Goal: Task Accomplishment & Management: Manage account settings

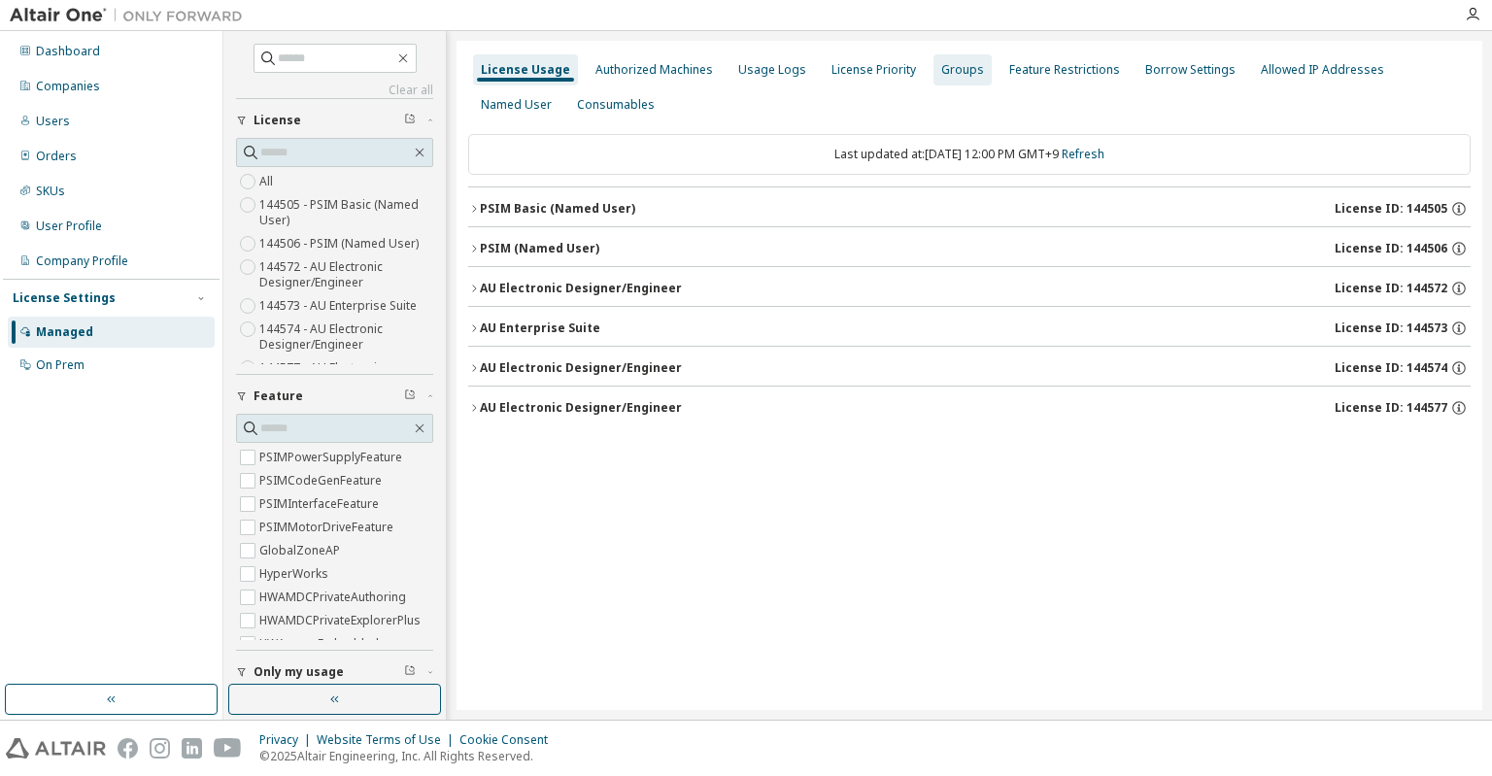
click at [958, 66] on div "Groups" at bounding box center [962, 70] width 43 height 16
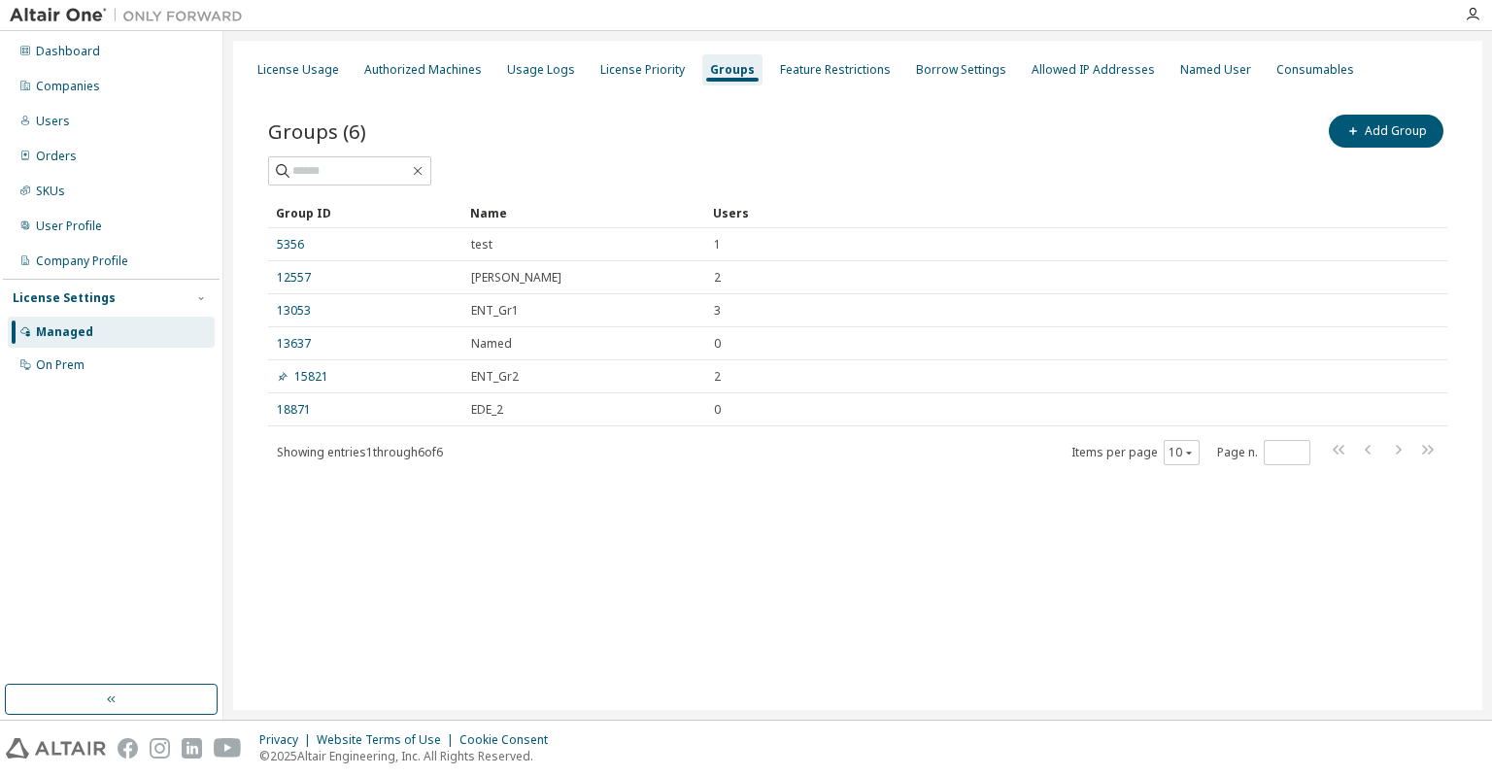
click at [669, 622] on div "License Usage Authorized Machines Usage Logs License Priority Groups Feature Re…" at bounding box center [857, 375] width 1249 height 669
click at [637, 69] on div "License Priority" at bounding box center [642, 70] width 84 height 16
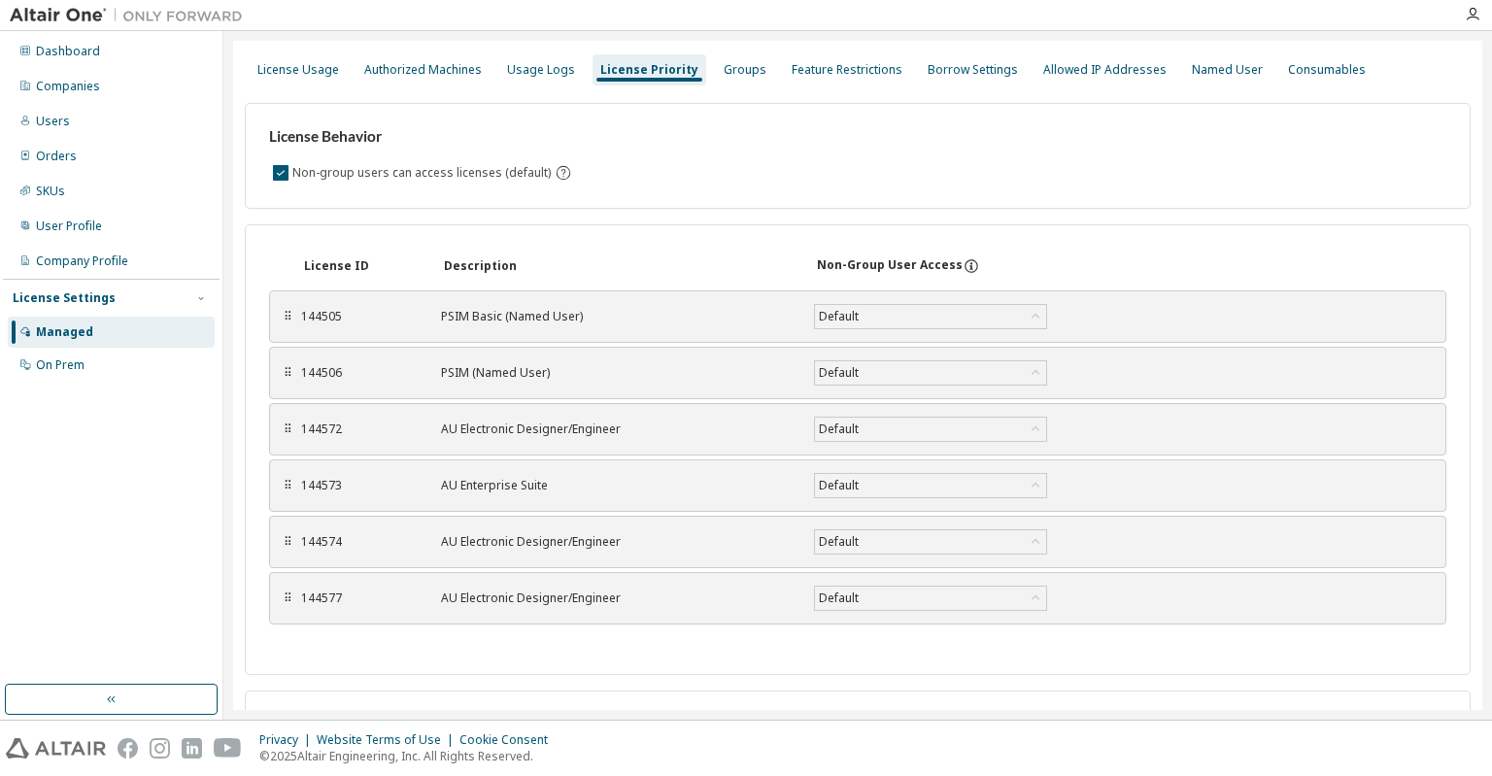
click at [963, 263] on icon at bounding box center [970, 265] width 17 height 17
click at [983, 324] on div "Default" at bounding box center [930, 316] width 231 height 23
click at [1001, 249] on div "License ID Description Non-Group User Access" at bounding box center [857, 266] width 1177 height 35
click at [970, 263] on icon at bounding box center [971, 263] width 2 height 2
